Goal: Find contact information: Find contact information

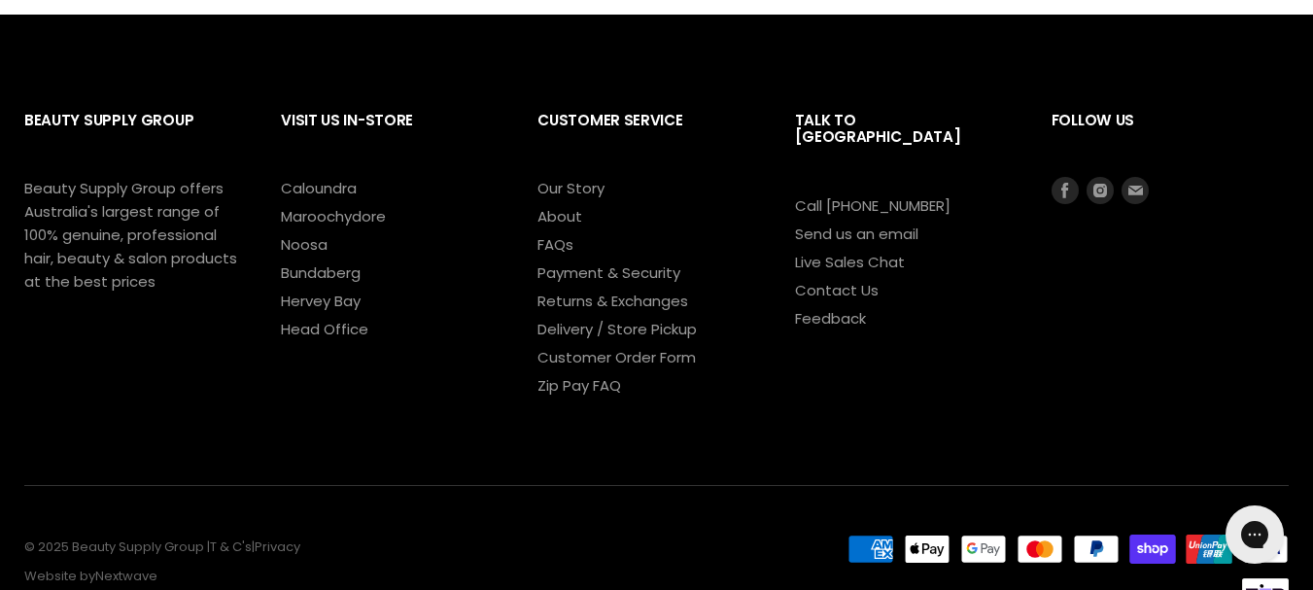
scroll to position [2550, 0]
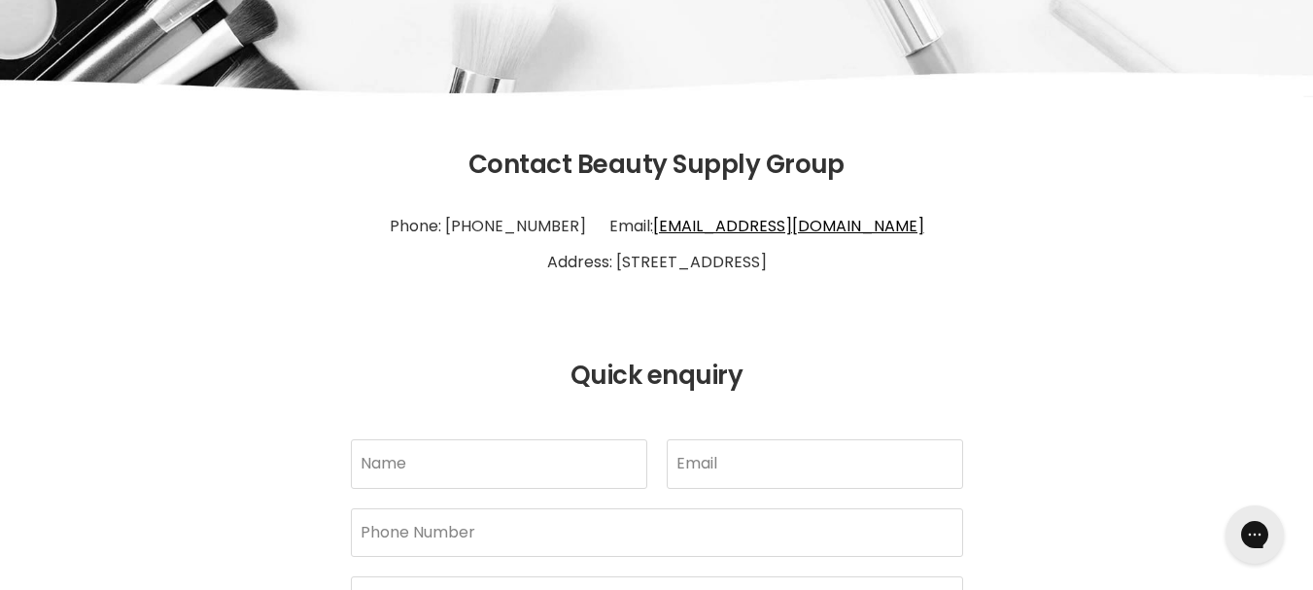
scroll to position [280, 0]
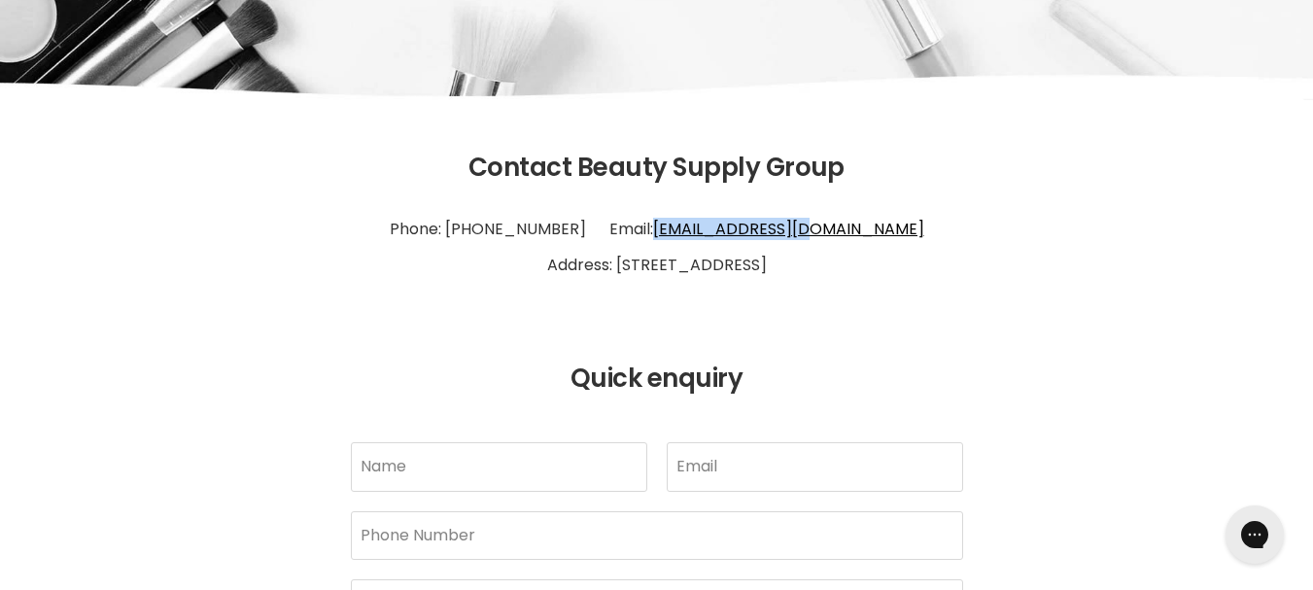
drag, startPoint x: 853, startPoint y: 229, endPoint x: 690, endPoint y: 234, distance: 163.3
click at [690, 234] on p "Phone: 1300 241 258 Email: info@bsghq.com.au Address: 60 Aerodrome Rd Maroochyd…" at bounding box center [656, 247] width 1264 height 89
copy link "info@bsghq.com.au"
drag, startPoint x: 621, startPoint y: 228, endPoint x: 524, endPoint y: 235, distance: 97.4
click at [524, 235] on p "Phone: 1300 241 258 Email: info@bsghq.com.au Address: 60 Aerodrome Rd Maroochyd…" at bounding box center [656, 247] width 1264 height 89
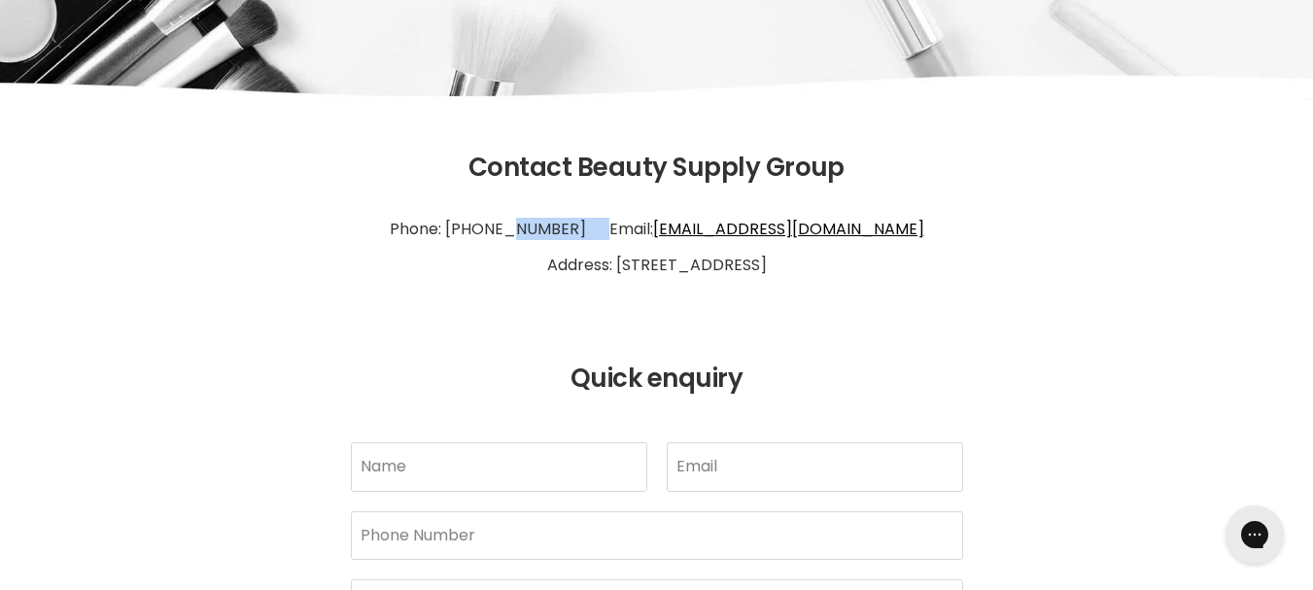
copy p "1300 241 258"
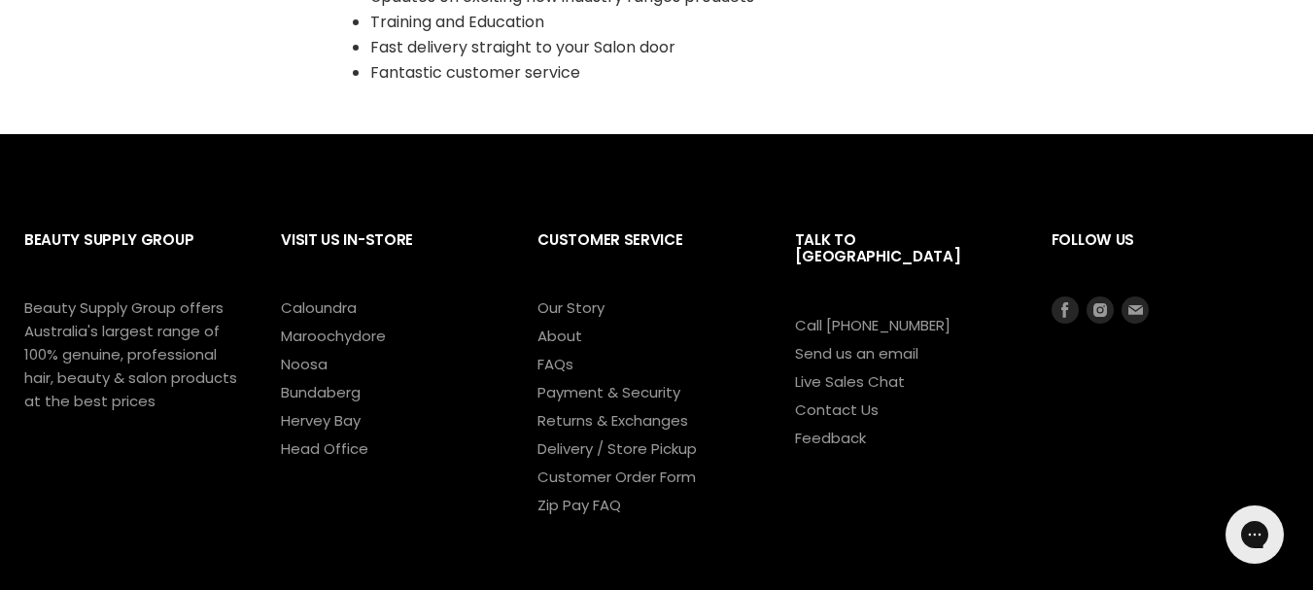
scroll to position [2086, 0]
